Goal: Information Seeking & Learning: Learn about a topic

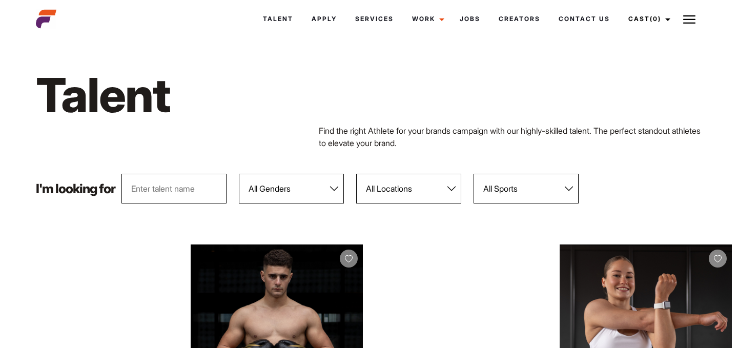
click at [379, 189] on select "All Locations Adelaide Brisbane Darwin Gold Coast Melbourne Perth Sunshine Coas…" at bounding box center [408, 189] width 105 height 30
select select "122"
click at [357, 174] on select "All Locations Adelaide Brisbane Darwin Gold Coast Melbourne Perth Sunshine Coas…" at bounding box center [408, 189] width 105 height 30
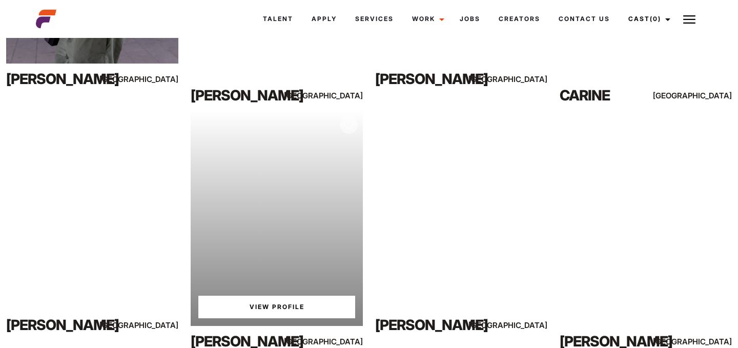
scroll to position [626, 0]
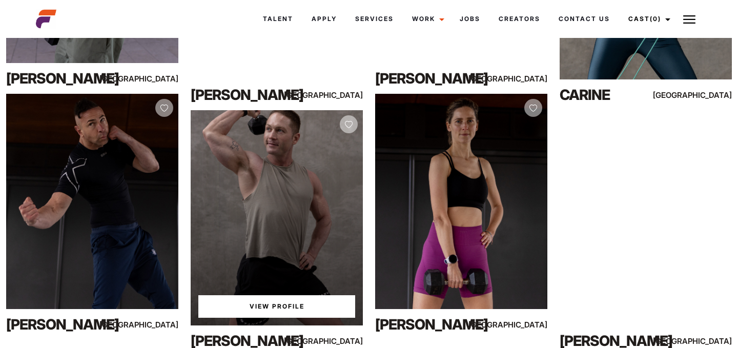
click at [290, 308] on link "View Profile" at bounding box center [276, 306] width 157 height 23
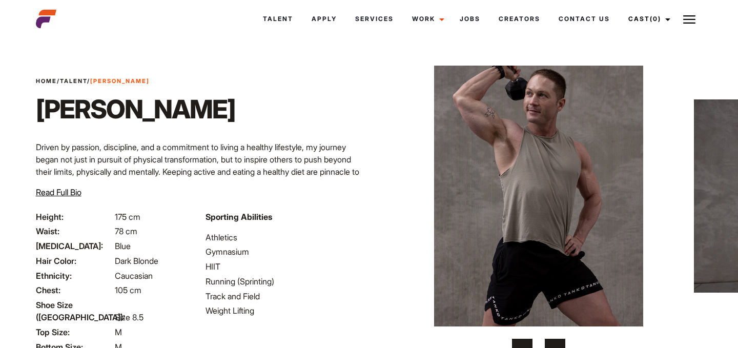
scroll to position [17, 0]
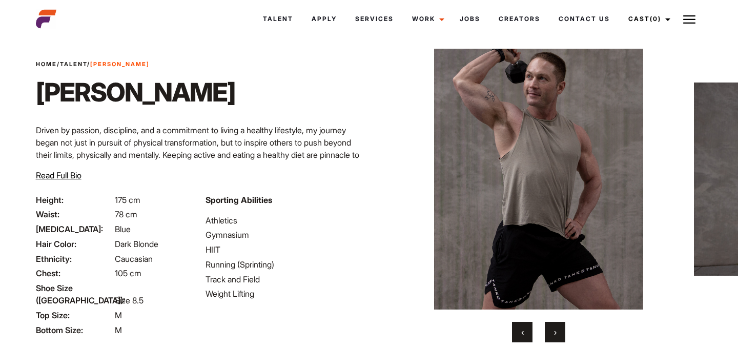
click at [550, 324] on button "›" at bounding box center [555, 332] width 21 height 21
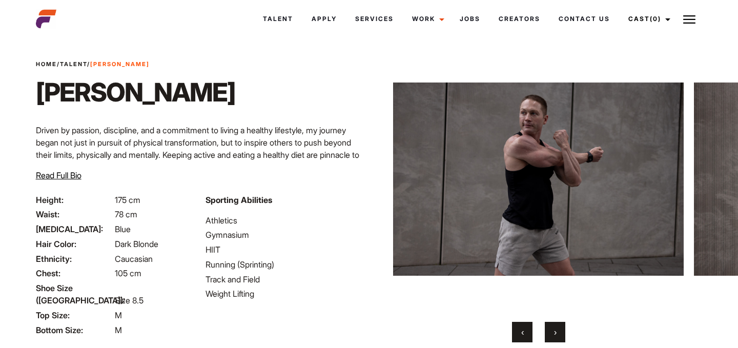
click at [550, 325] on button "›" at bounding box center [555, 332] width 21 height 21
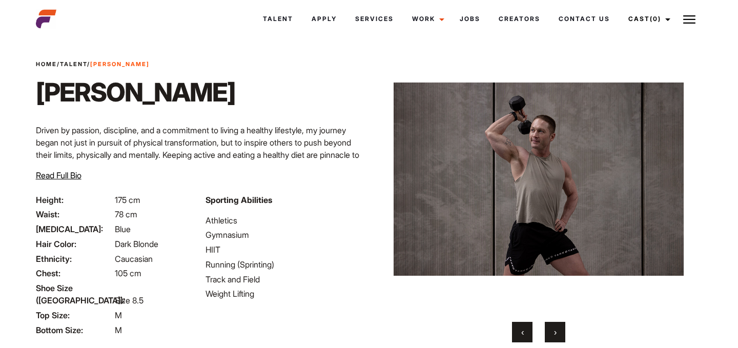
click at [550, 325] on button "›" at bounding box center [555, 332] width 21 height 21
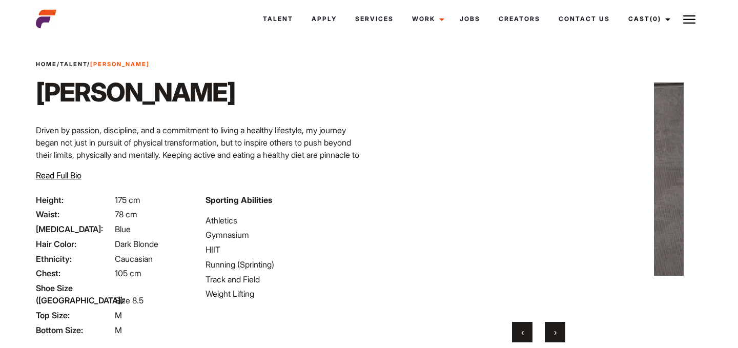
click at [550, 325] on button "›" at bounding box center [555, 332] width 21 height 21
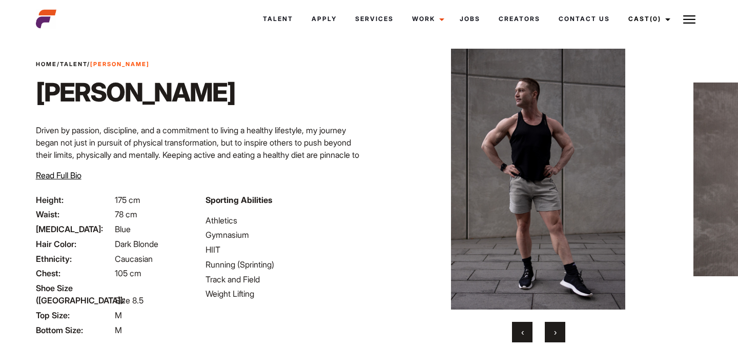
click at [550, 325] on button "›" at bounding box center [555, 332] width 21 height 21
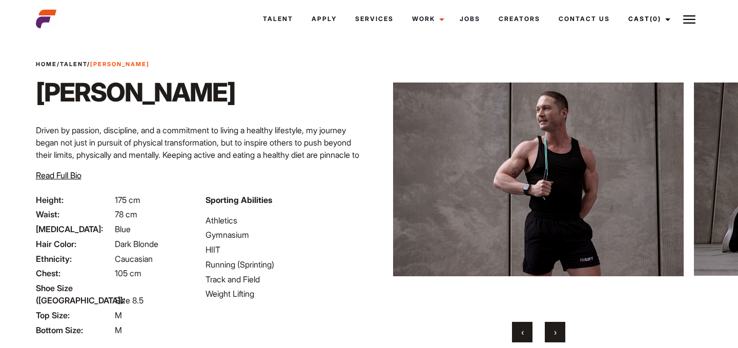
click at [550, 325] on button "›" at bounding box center [555, 332] width 21 height 21
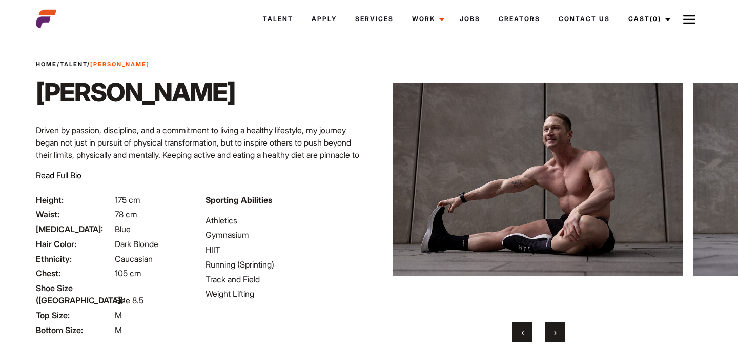
click at [550, 324] on button "›" at bounding box center [555, 332] width 21 height 21
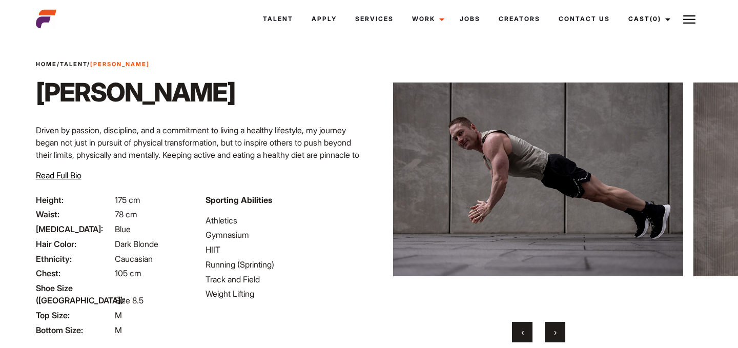
click at [550, 324] on button "›" at bounding box center [555, 332] width 21 height 21
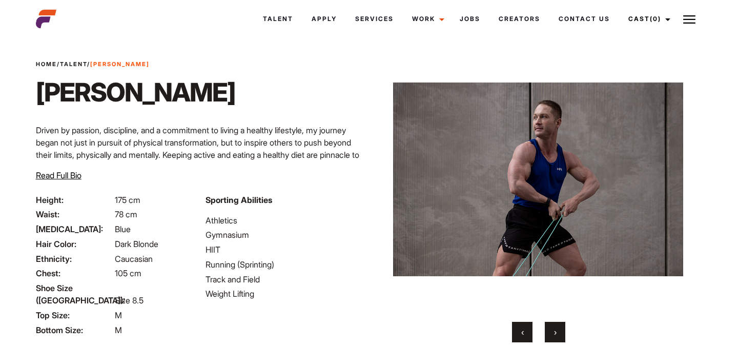
click at [550, 324] on button "›" at bounding box center [555, 332] width 21 height 21
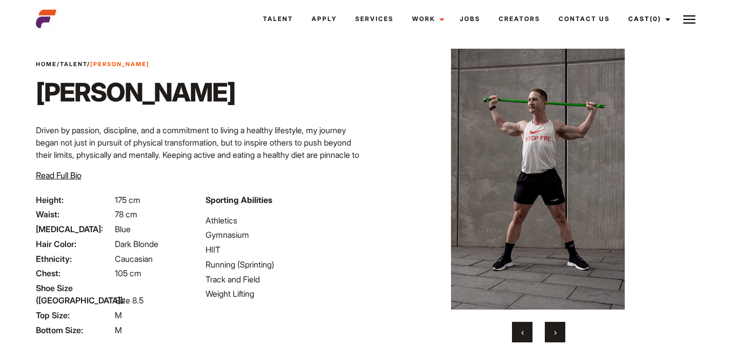
click at [550, 324] on button "›" at bounding box center [555, 332] width 21 height 21
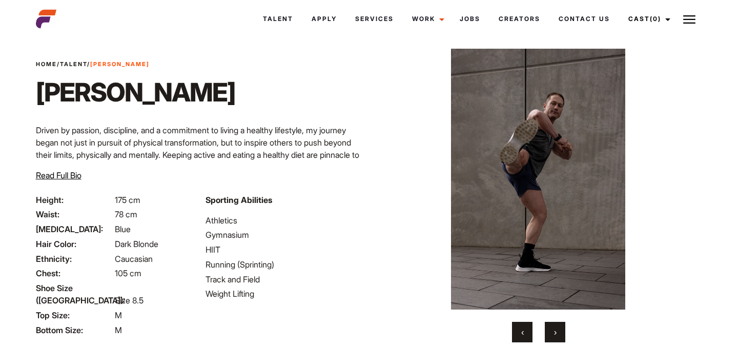
click at [550, 324] on button "›" at bounding box center [555, 332] width 21 height 21
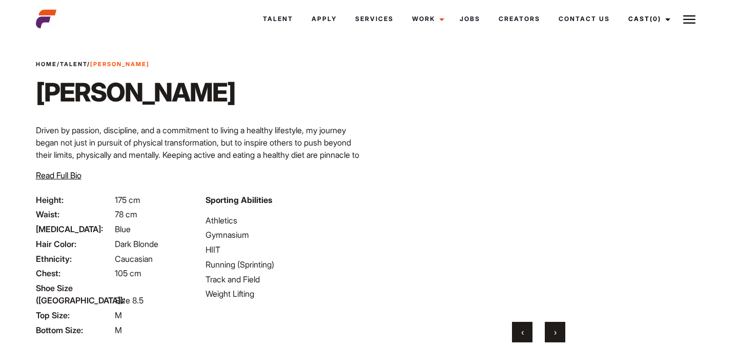
click at [550, 324] on button "›" at bounding box center [555, 332] width 21 height 21
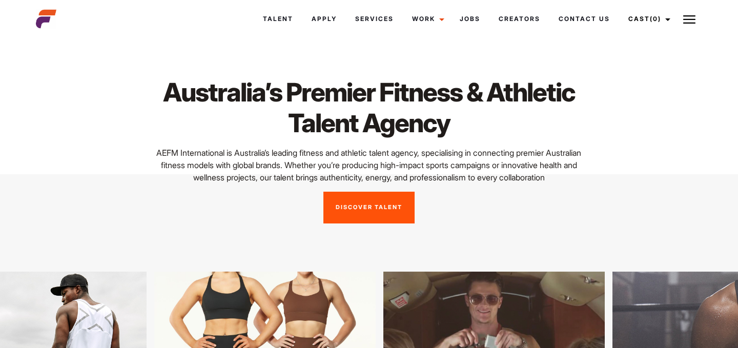
click at [379, 219] on link "Discover Talent" at bounding box center [368, 208] width 91 height 32
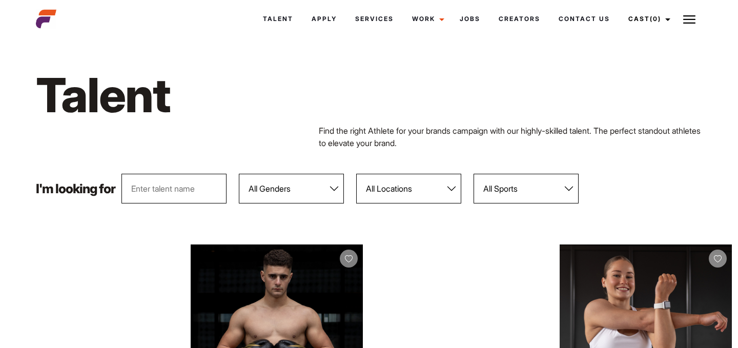
click at [393, 192] on select "All Locations [GEOGRAPHIC_DATA] [GEOGRAPHIC_DATA] [GEOGRAPHIC_DATA] [GEOGRAPHIC…" at bounding box center [408, 189] width 105 height 30
select select "122"
click at [357, 174] on select "All Locations Adelaide Brisbane Darwin Gold Coast Melbourne Perth Sunshine Coas…" at bounding box center [408, 189] width 105 height 30
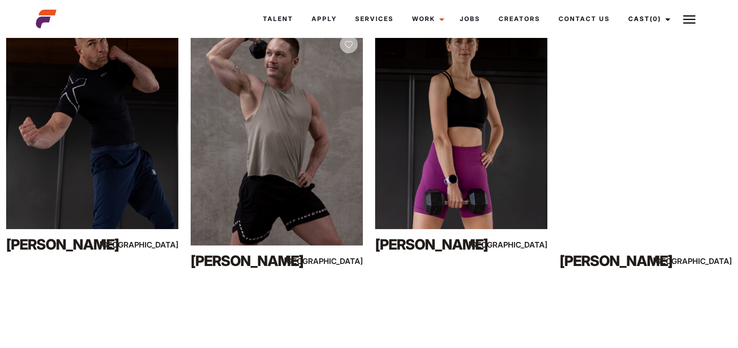
scroll to position [707, 0]
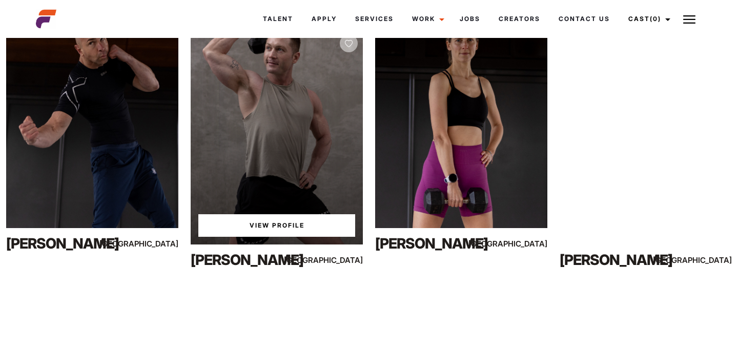
click at [306, 225] on link "View Profile" at bounding box center [276, 225] width 157 height 23
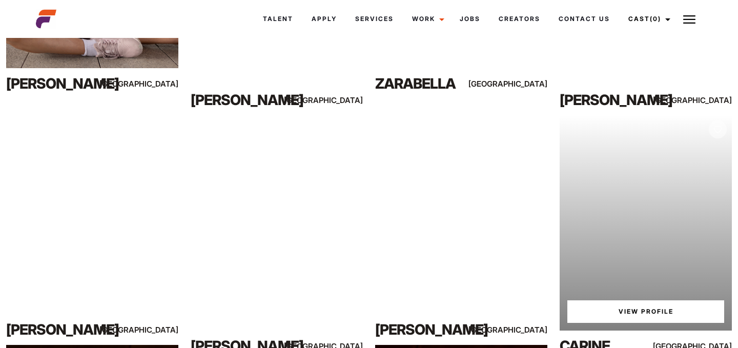
scroll to position [386, 0]
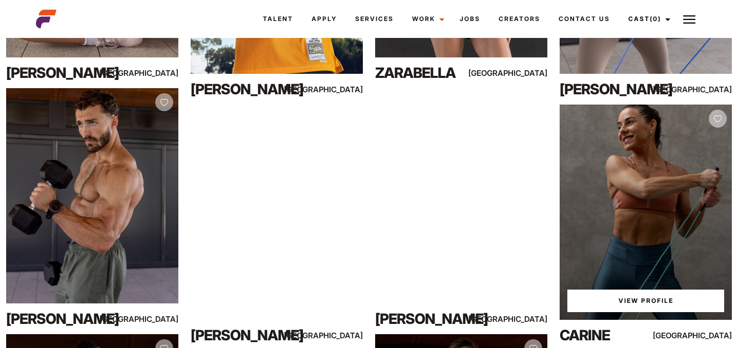
click at [644, 298] on link "View Profile" at bounding box center [645, 301] width 157 height 23
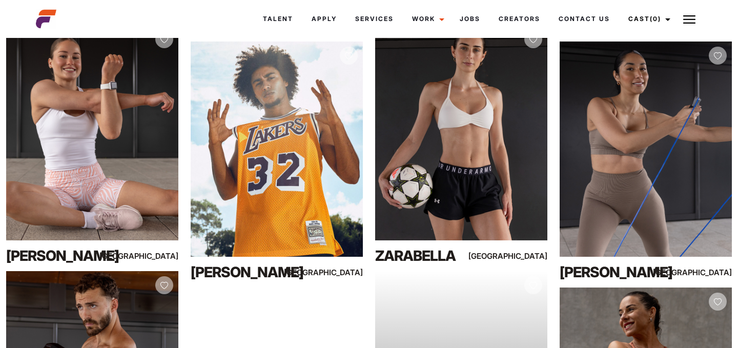
scroll to position [196, 0]
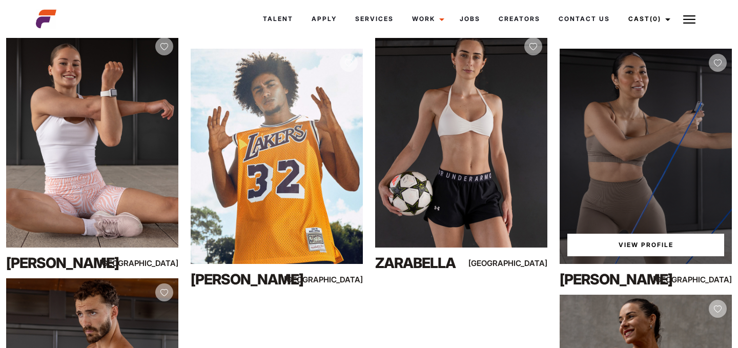
click at [657, 238] on link "View Profile" at bounding box center [645, 245] width 157 height 23
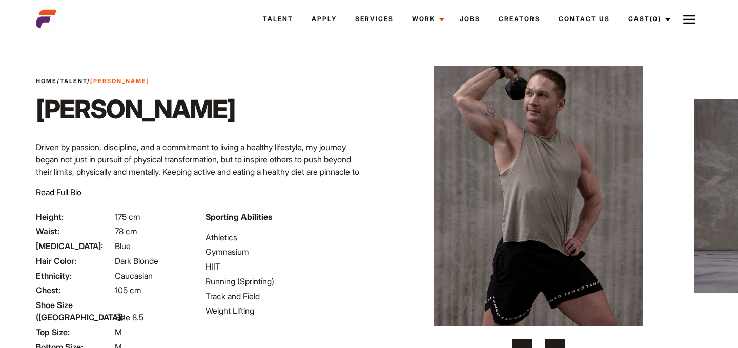
click at [556, 344] on span "›" at bounding box center [555, 349] width 3 height 10
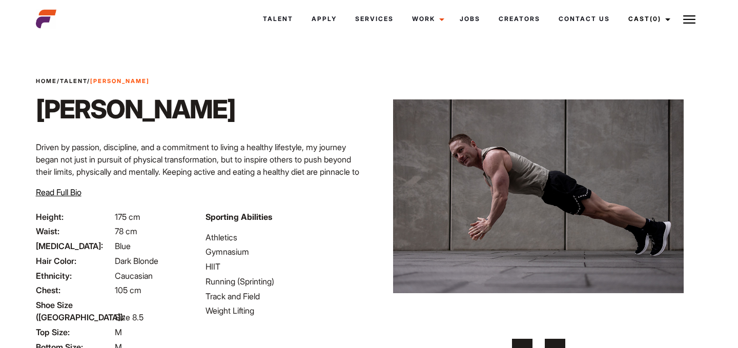
click at [556, 344] on span "›" at bounding box center [555, 349] width 3 height 10
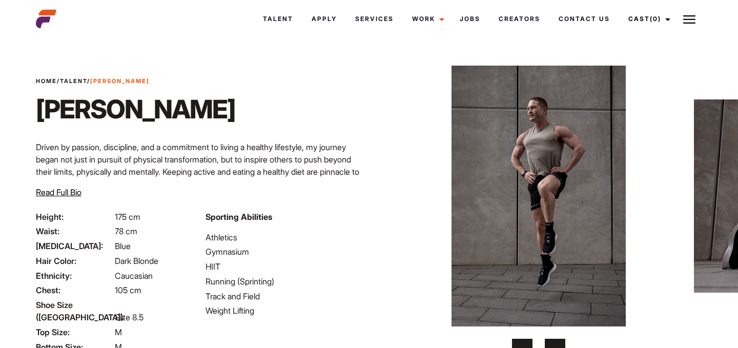
click at [556, 344] on span "›" at bounding box center [555, 349] width 3 height 10
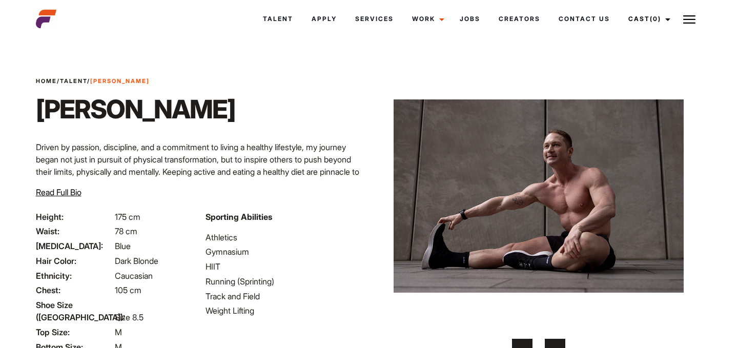
click at [556, 344] on span "›" at bounding box center [555, 349] width 3 height 10
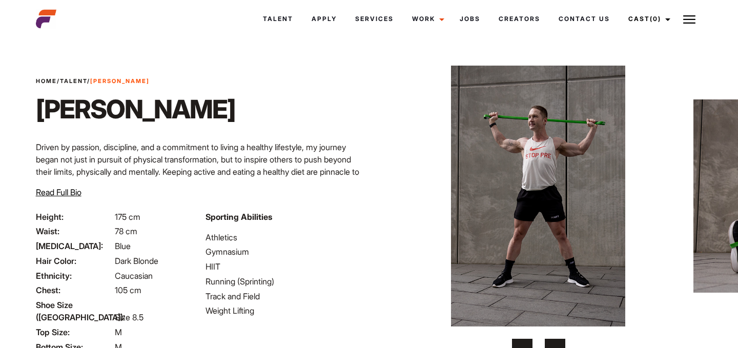
click at [556, 344] on span "›" at bounding box center [555, 349] width 3 height 10
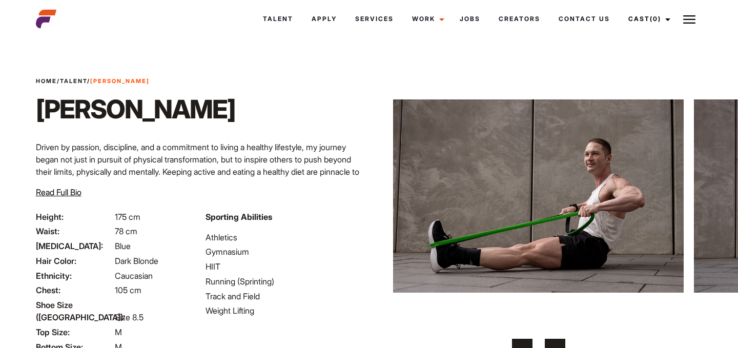
click at [556, 344] on span "›" at bounding box center [555, 349] width 3 height 10
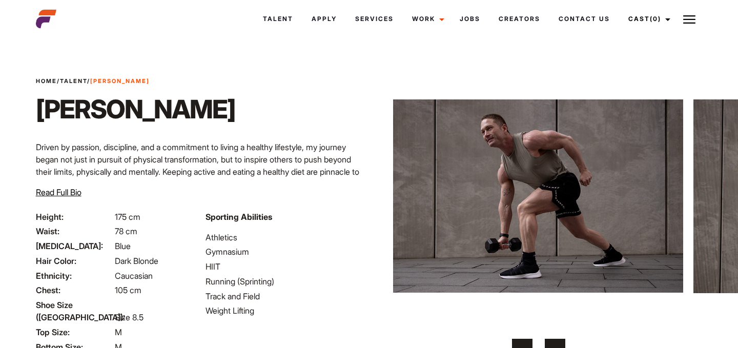
click at [556, 344] on span "›" at bounding box center [555, 349] width 3 height 10
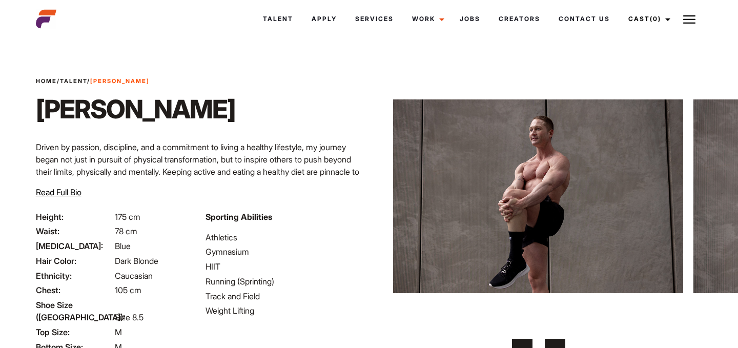
click at [556, 344] on span "›" at bounding box center [555, 349] width 3 height 10
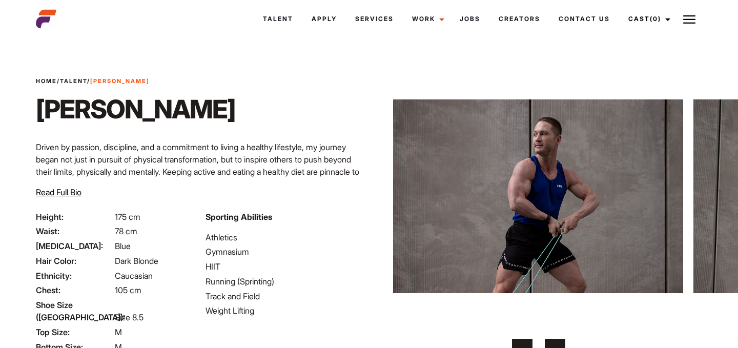
click at [556, 344] on span "›" at bounding box center [555, 349] width 3 height 10
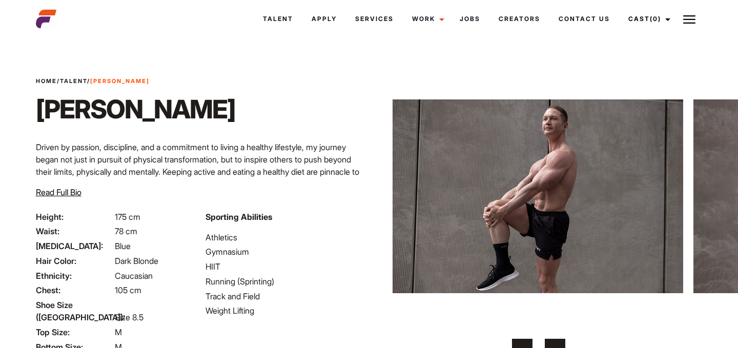
click at [556, 344] on span "›" at bounding box center [555, 349] width 3 height 10
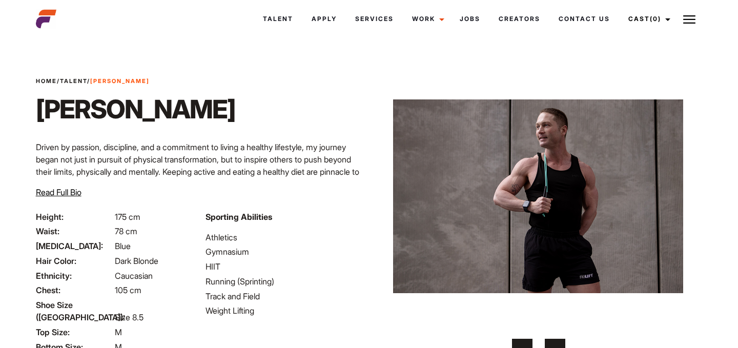
click at [556, 344] on span "›" at bounding box center [555, 349] width 3 height 10
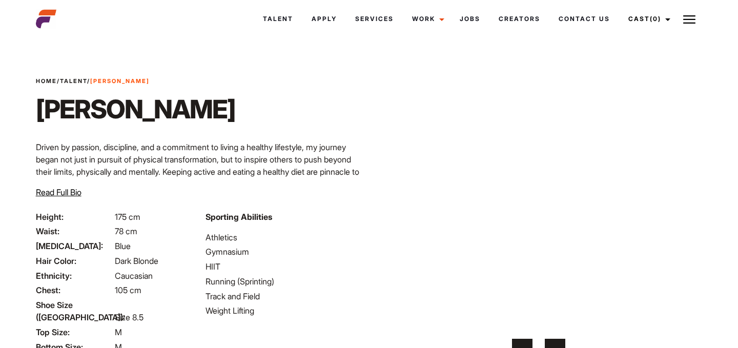
click at [556, 344] on span "›" at bounding box center [555, 349] width 3 height 10
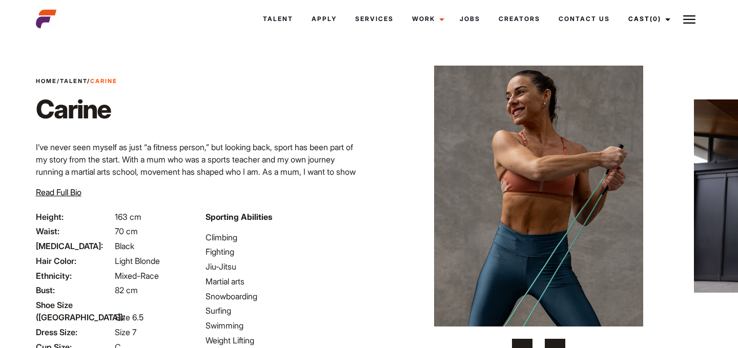
click at [559, 341] on button "›" at bounding box center [555, 349] width 21 height 21
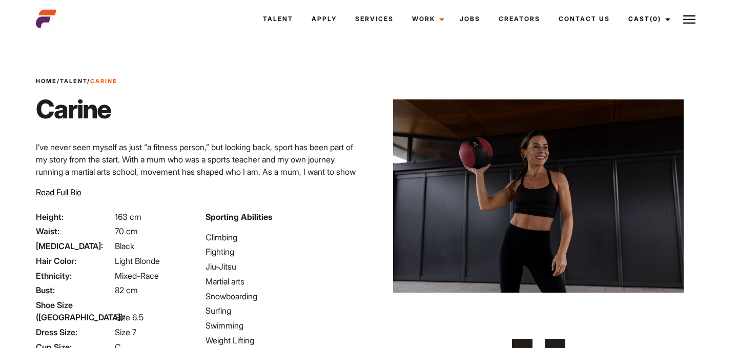
click at [559, 341] on button "›" at bounding box center [555, 349] width 21 height 21
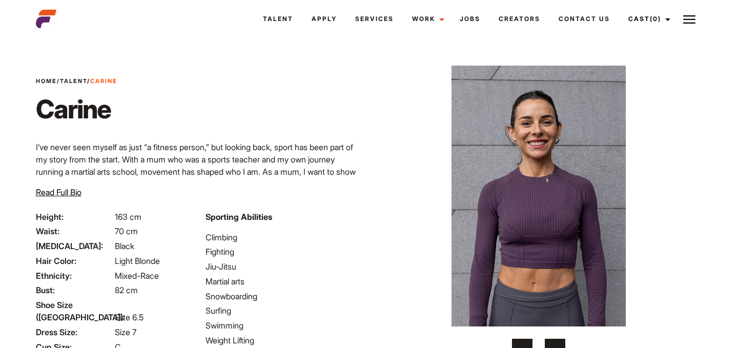
click at [559, 341] on button "›" at bounding box center [555, 349] width 21 height 21
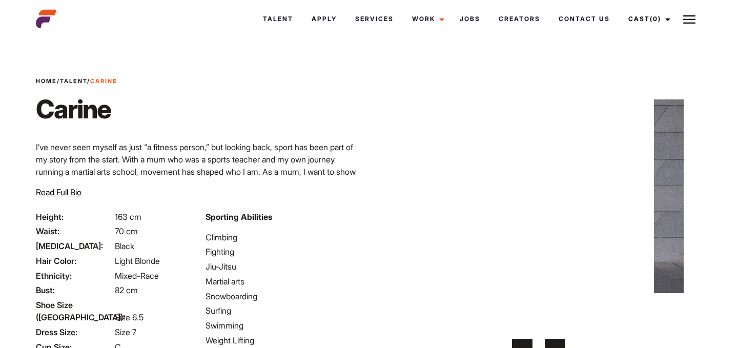
click at [559, 341] on button "›" at bounding box center [555, 349] width 21 height 21
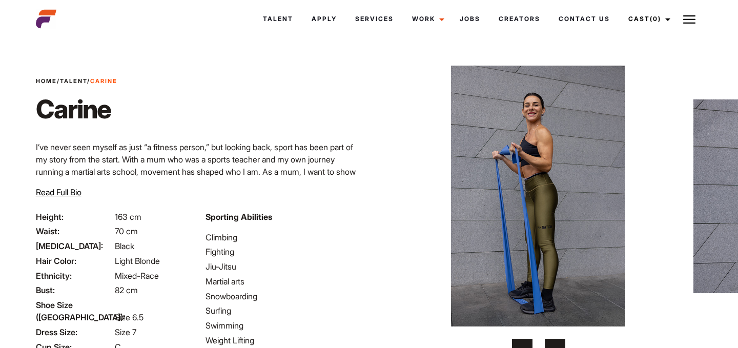
click at [559, 341] on button "›" at bounding box center [555, 349] width 21 height 21
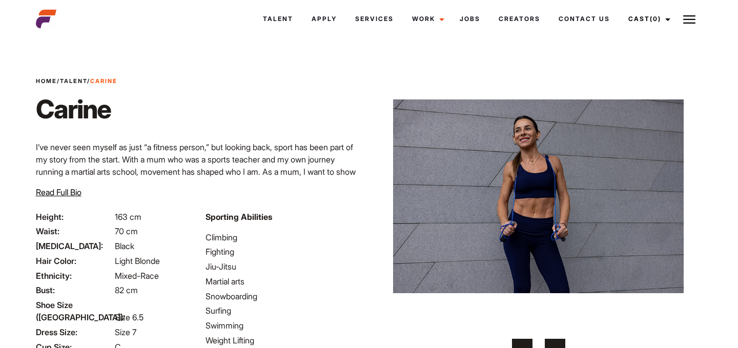
click at [559, 341] on button "›" at bounding box center [555, 349] width 21 height 21
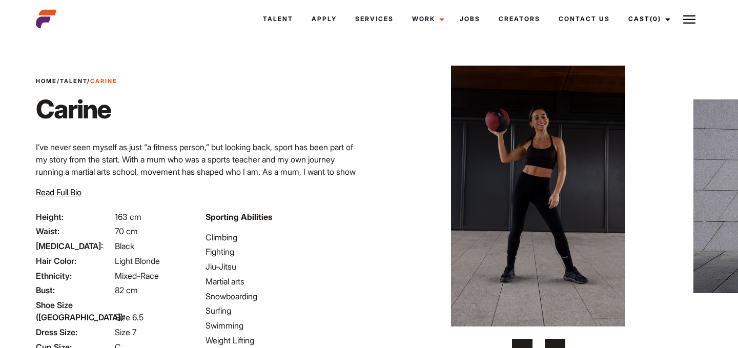
click at [559, 341] on button "›" at bounding box center [555, 349] width 21 height 21
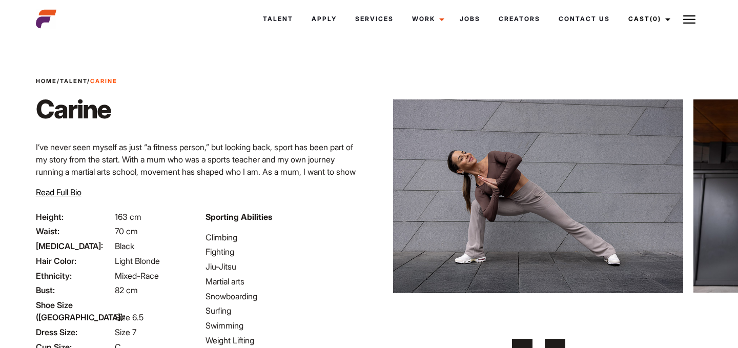
click at [559, 341] on button "›" at bounding box center [555, 349] width 21 height 21
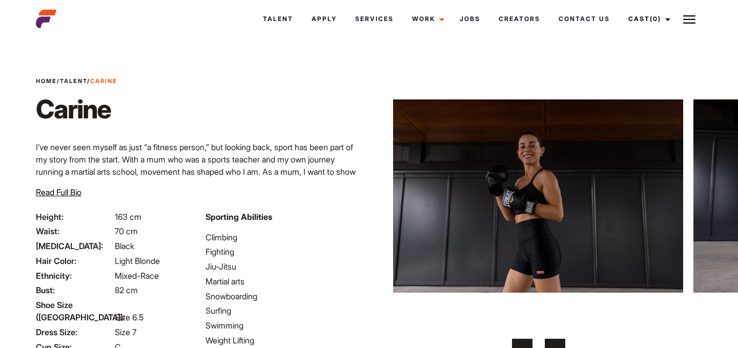
click at [559, 341] on button "›" at bounding box center [555, 349] width 21 height 21
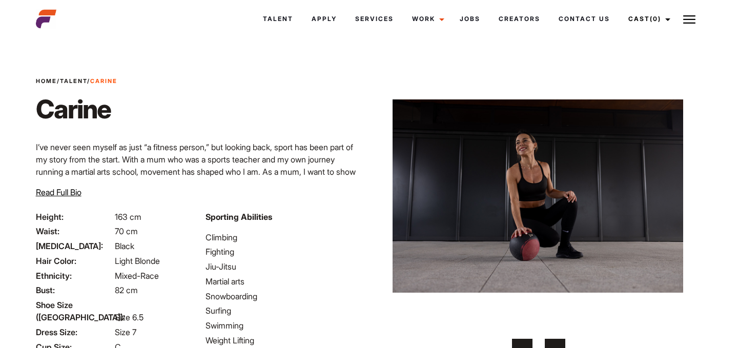
click at [559, 341] on button "›" at bounding box center [555, 349] width 21 height 21
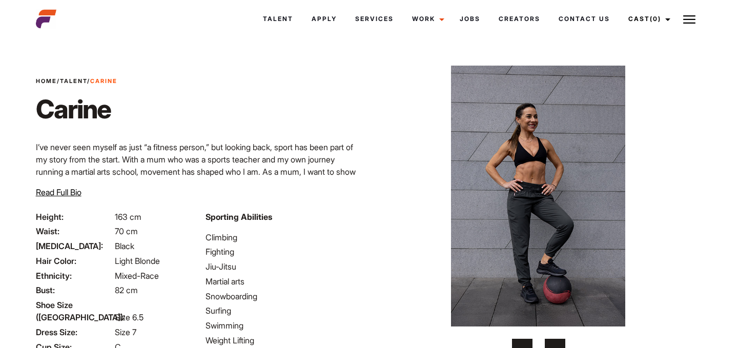
click at [559, 341] on button "›" at bounding box center [555, 349] width 21 height 21
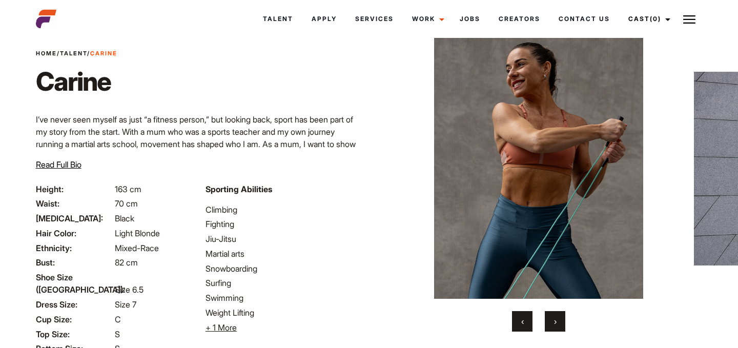
scroll to position [31, 0]
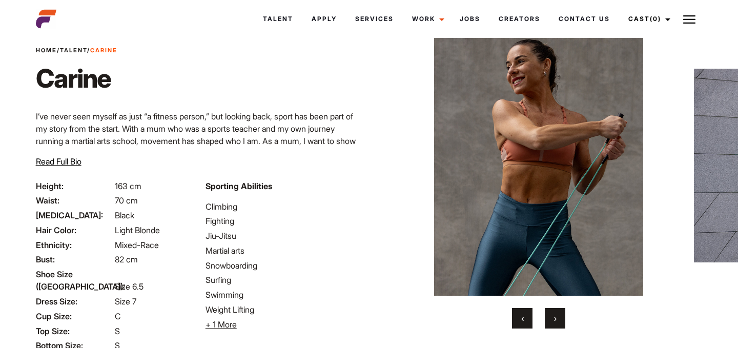
click at [561, 308] on div at bounding box center [539, 182] width 290 height 294
click at [556, 319] on span "›" at bounding box center [555, 318] width 3 height 10
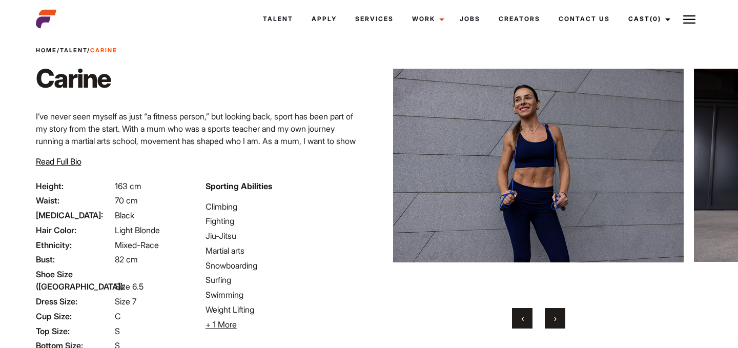
click at [556, 319] on span "›" at bounding box center [555, 318] width 3 height 10
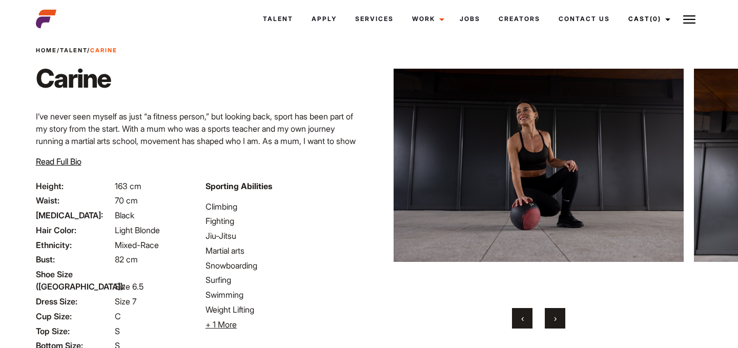
click at [556, 319] on span "›" at bounding box center [555, 318] width 3 height 10
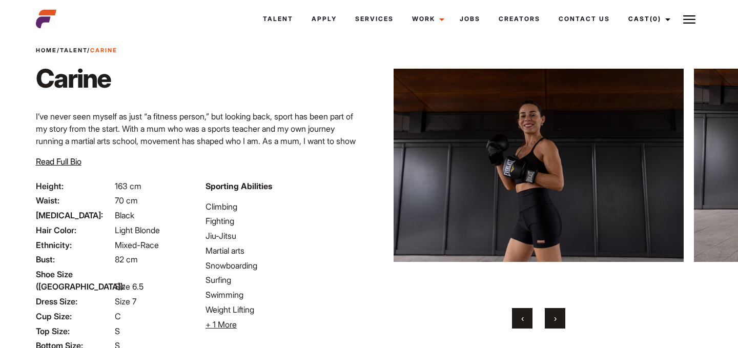
click at [556, 319] on span "›" at bounding box center [555, 318] width 3 height 10
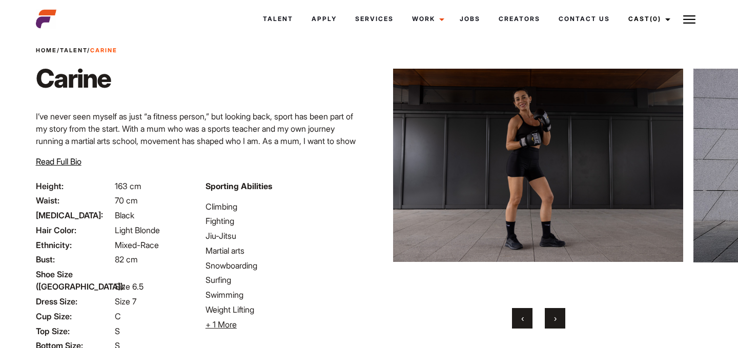
click at [556, 319] on span "›" at bounding box center [555, 318] width 3 height 10
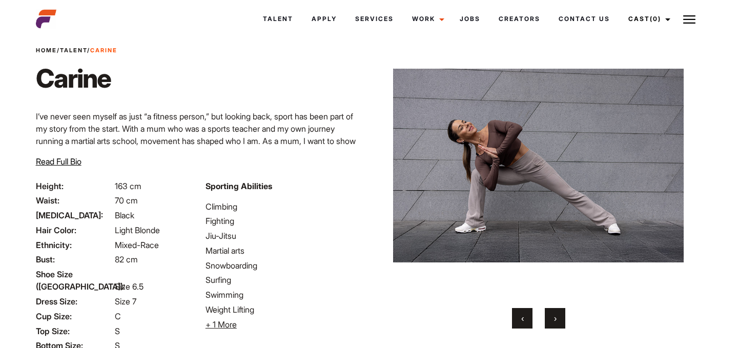
click at [556, 319] on span "›" at bounding box center [555, 318] width 3 height 10
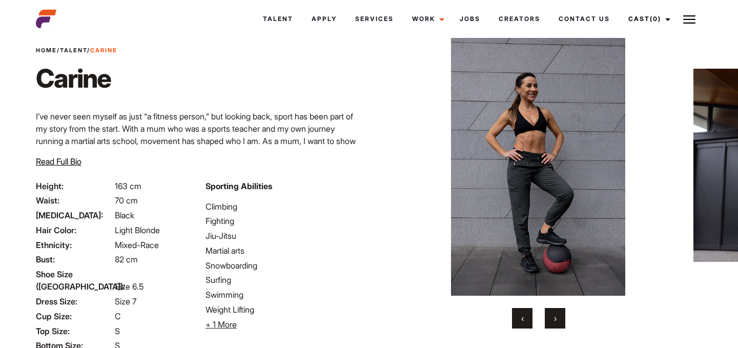
click at [556, 319] on span "›" at bounding box center [555, 318] width 3 height 10
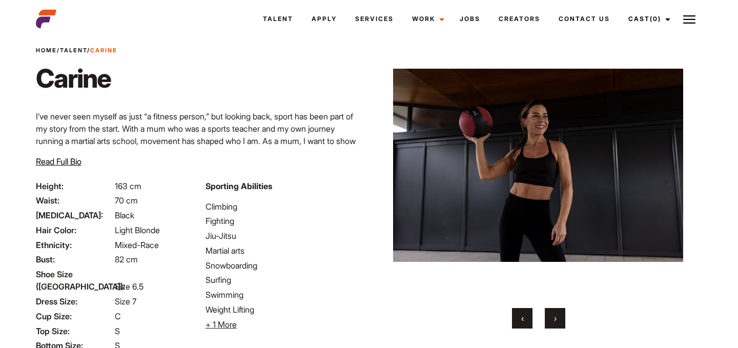
click at [556, 319] on span "›" at bounding box center [555, 318] width 3 height 10
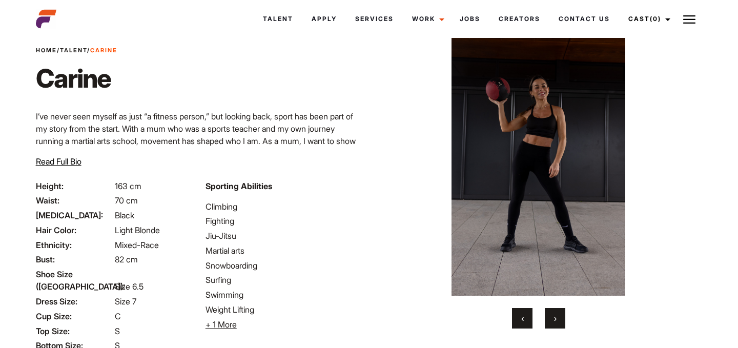
click at [556, 319] on span "›" at bounding box center [555, 318] width 3 height 10
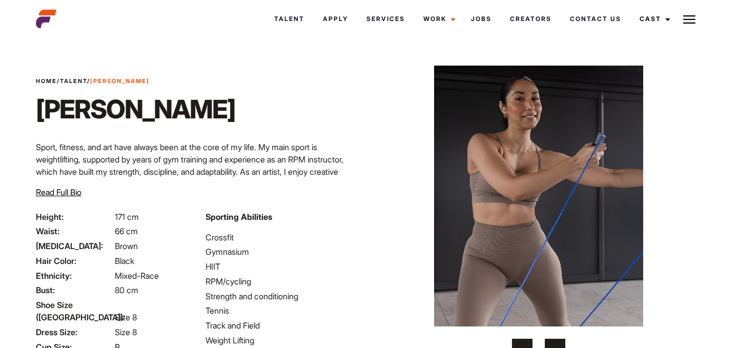
scroll to position [24, 0]
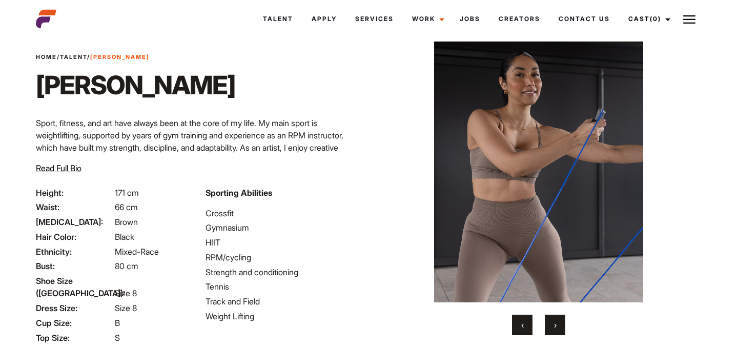
click at [553, 322] on button "›" at bounding box center [555, 325] width 21 height 21
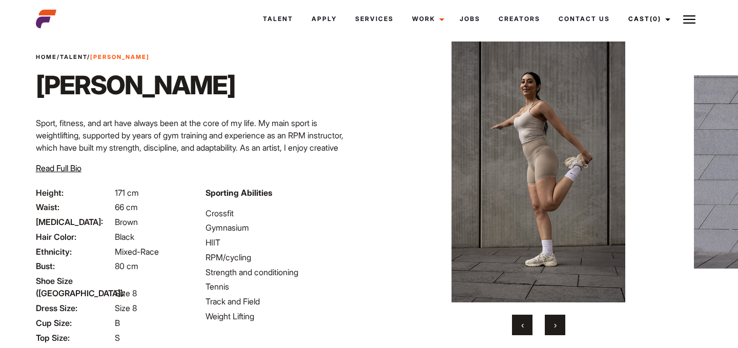
click at [553, 322] on button "›" at bounding box center [555, 325] width 21 height 21
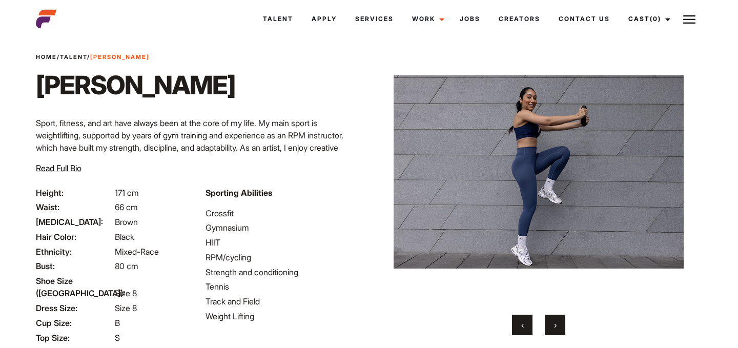
click at [553, 322] on button "›" at bounding box center [555, 325] width 21 height 21
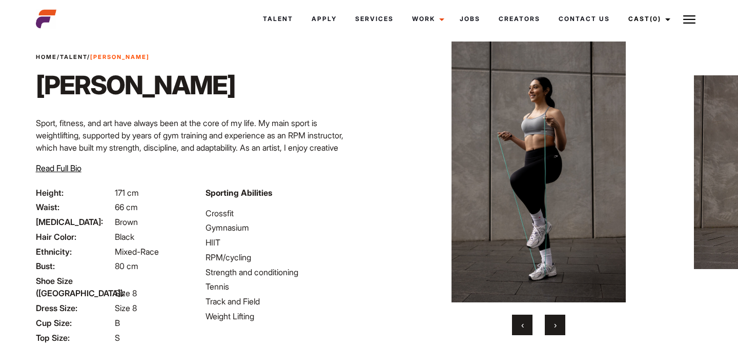
click at [553, 322] on button "›" at bounding box center [555, 325] width 21 height 21
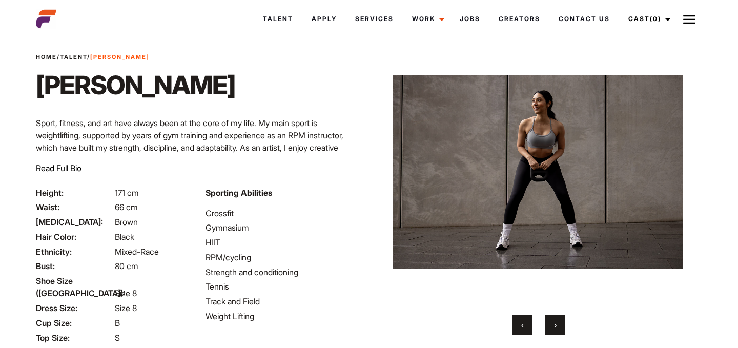
click at [553, 323] on button "›" at bounding box center [555, 325] width 21 height 21
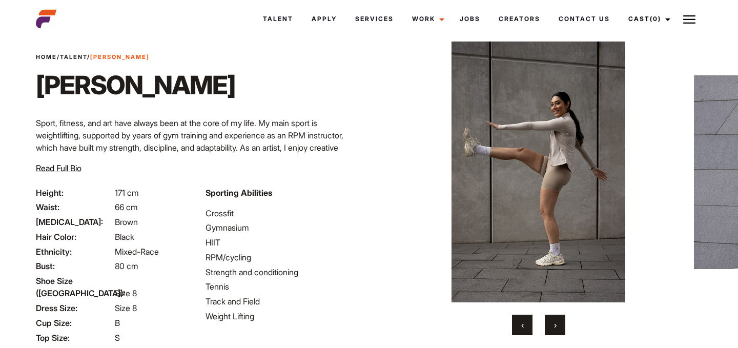
click at [553, 323] on button "›" at bounding box center [555, 325] width 21 height 21
